Goal: Task Accomplishment & Management: Use online tool/utility

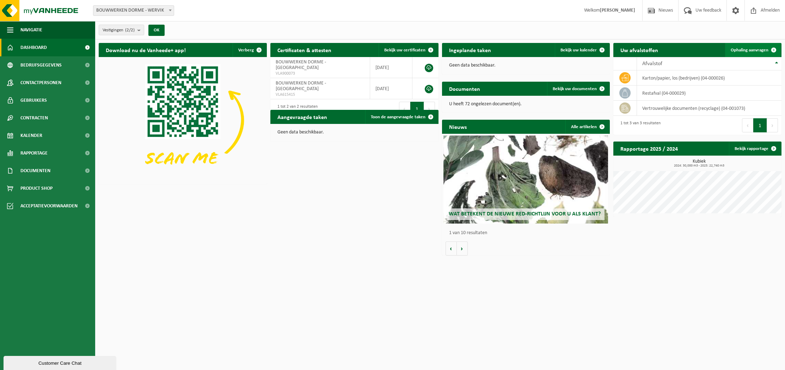
click at [760, 49] on span "Ophaling aanvragen" at bounding box center [749, 50] width 38 height 5
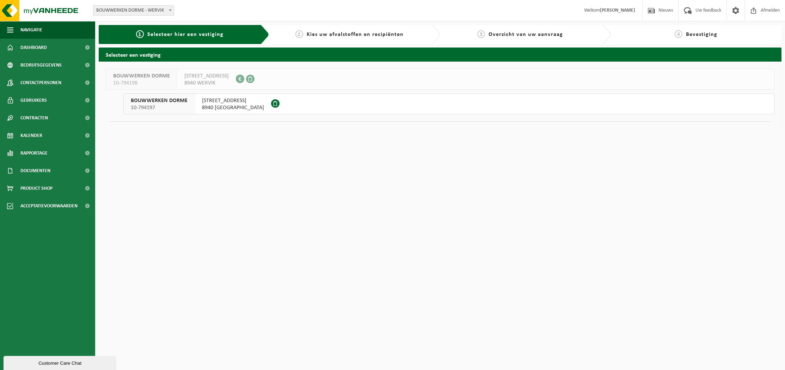
click at [223, 101] on span "OUDE IEPERSTRAAT 26a" at bounding box center [233, 100] width 62 height 7
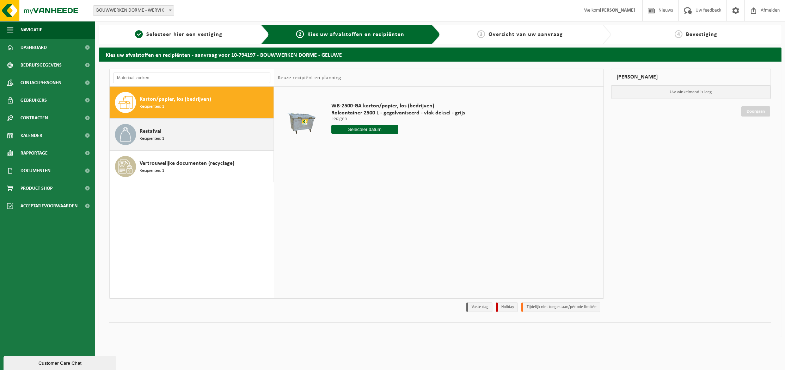
click at [146, 131] on span "Restafval" at bounding box center [151, 131] width 22 height 8
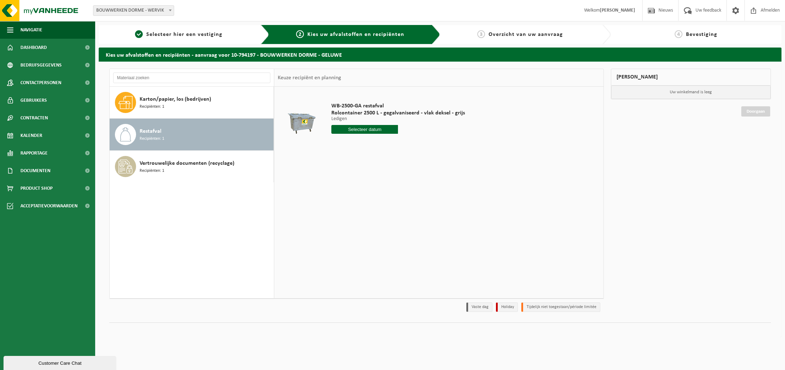
click at [373, 129] on input "text" at bounding box center [364, 129] width 67 height 9
click at [375, 180] on div "9" at bounding box center [375, 180] width 12 height 11
type input "Van 2025-10-09"
click at [347, 157] on button "In winkelmand" at bounding box center [351, 155] width 39 height 11
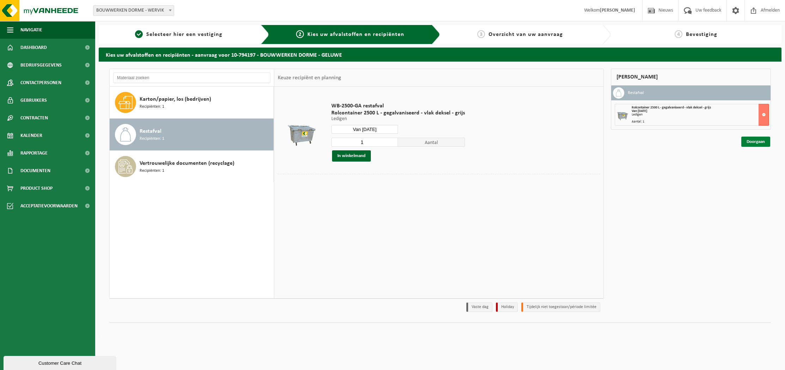
click at [756, 141] on link "Doorgaan" at bounding box center [755, 142] width 29 height 10
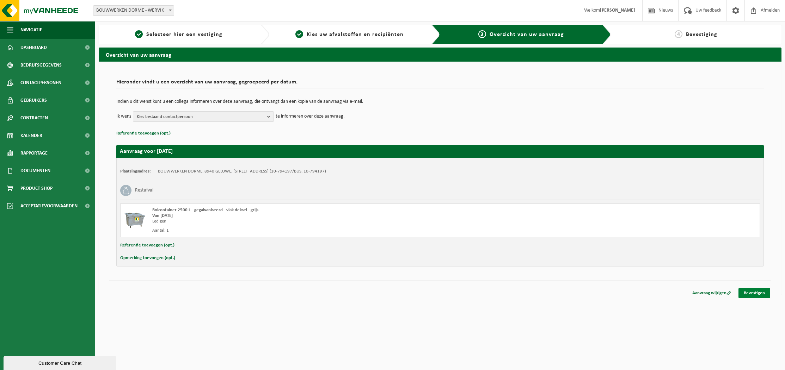
click at [760, 294] on link "Bevestigen" at bounding box center [754, 293] width 32 height 10
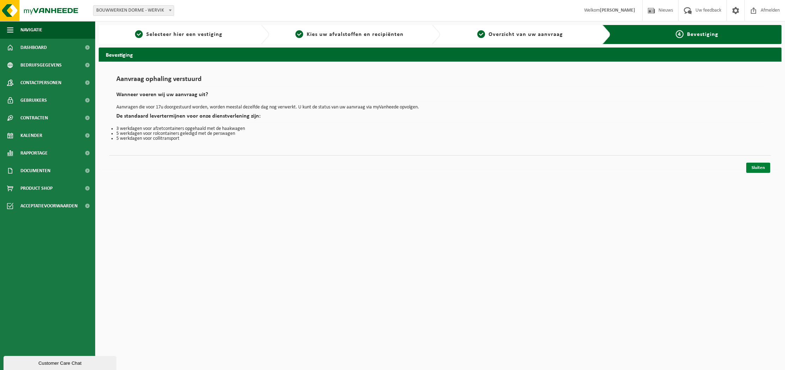
click at [762, 168] on link "Sluiten" at bounding box center [758, 168] width 24 height 10
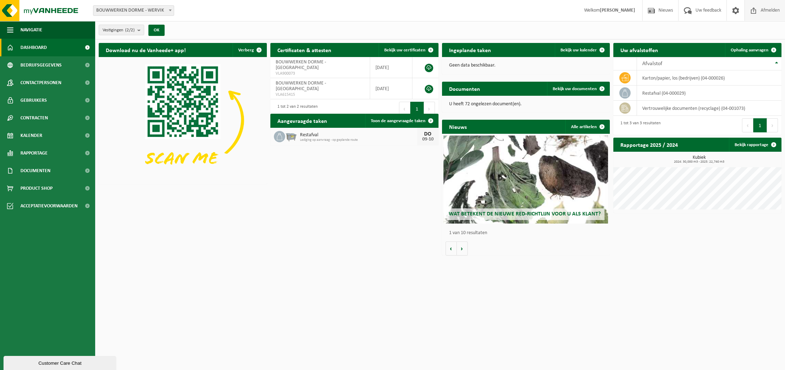
click at [767, 10] on span "Afmelden" at bounding box center [770, 10] width 23 height 21
